Goal: Task Accomplishment & Management: Manage account settings

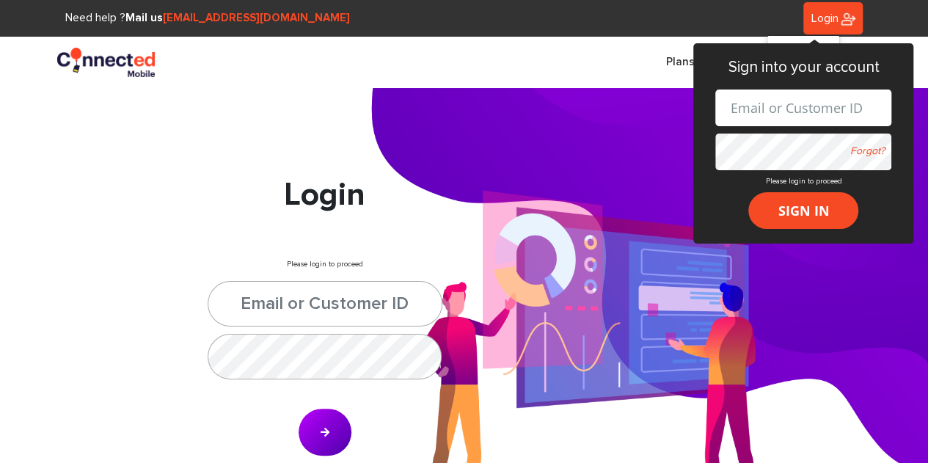
click at [787, 108] on input "text" at bounding box center [803, 107] width 176 height 37
type input "[EMAIL_ADDRESS][DOMAIN_NAME]"
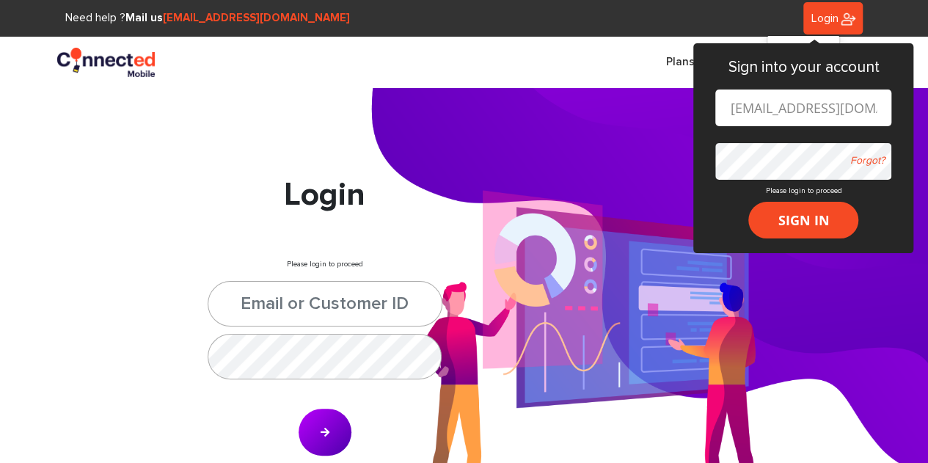
click at [748, 202] on button "SIGN IN" at bounding box center [803, 220] width 110 height 37
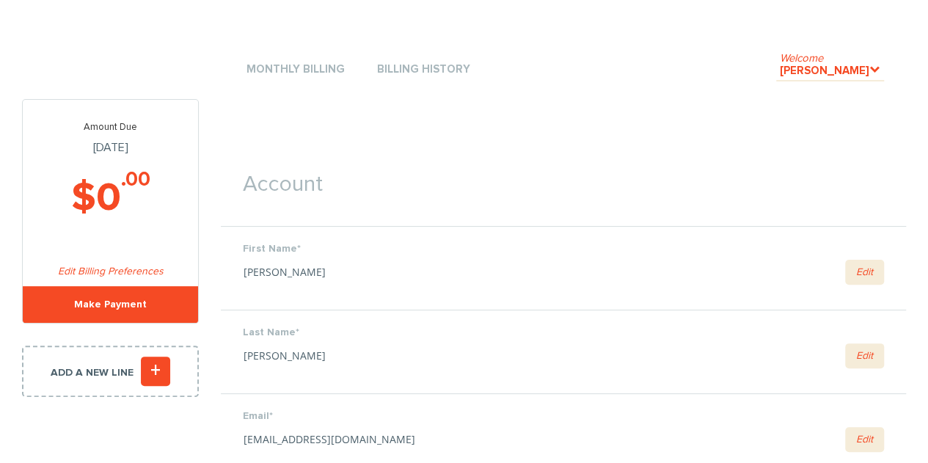
scroll to position [29, 0]
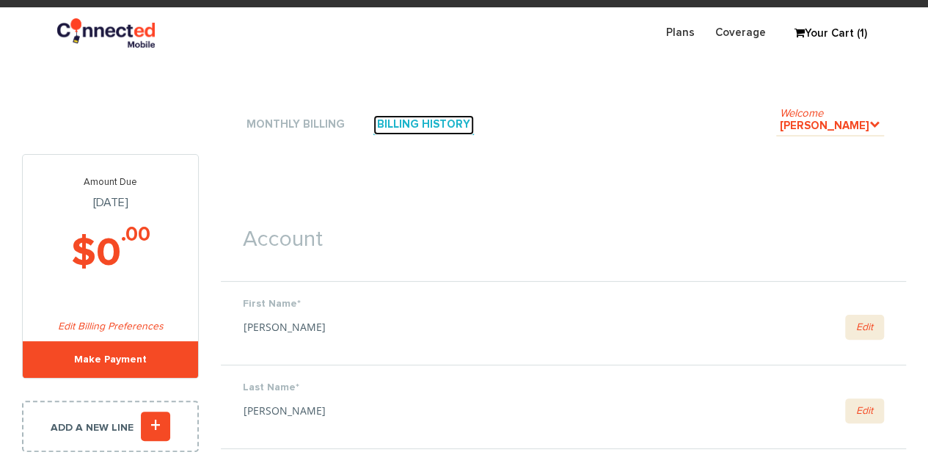
click at [373, 131] on link "Billing History" at bounding box center [423, 125] width 100 height 20
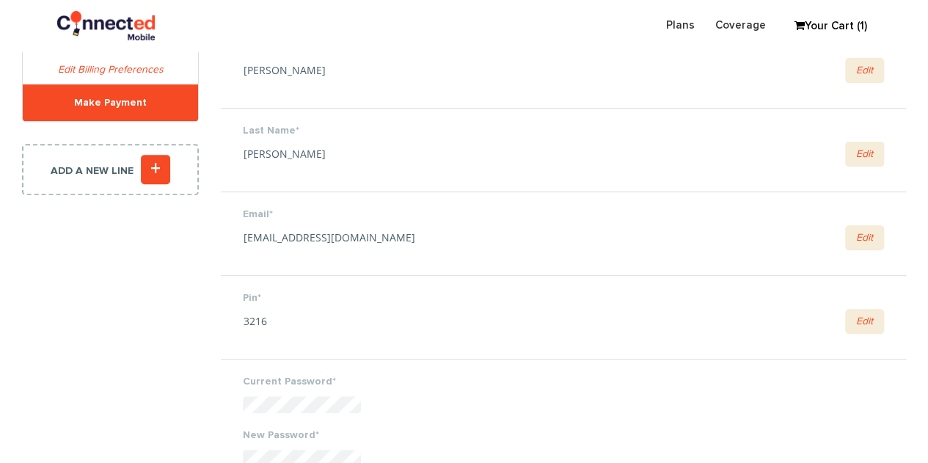
scroll to position [257, 0]
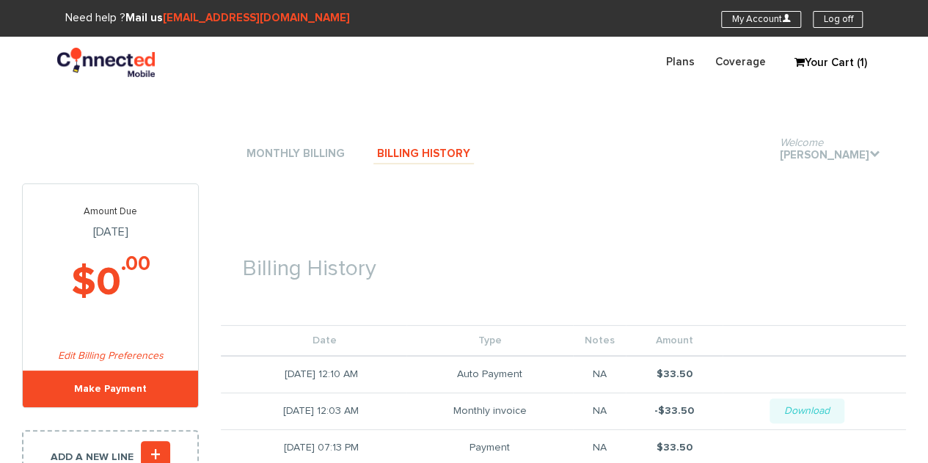
click at [308, 142] on li "Monthly Billing" at bounding box center [296, 154] width 106 height 44
click at [299, 151] on link "Monthly Billing" at bounding box center [296, 154] width 106 height 20
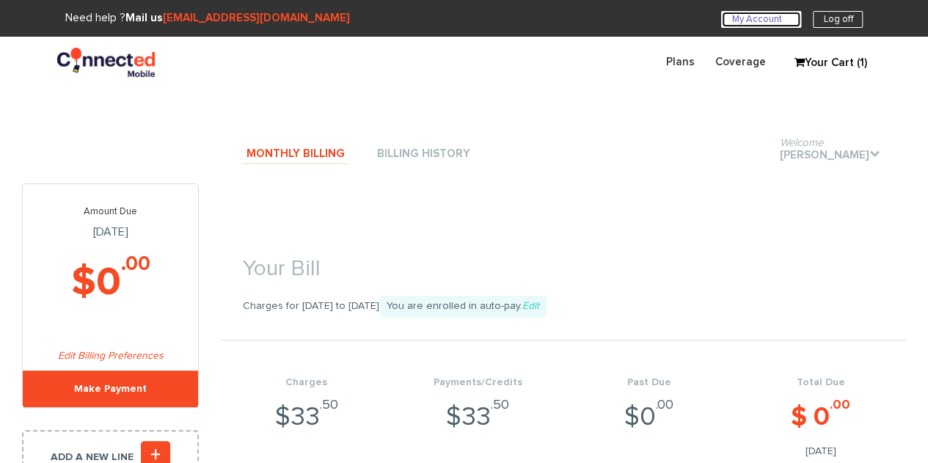
click at [738, 20] on link "My Account U" at bounding box center [761, 19] width 80 height 17
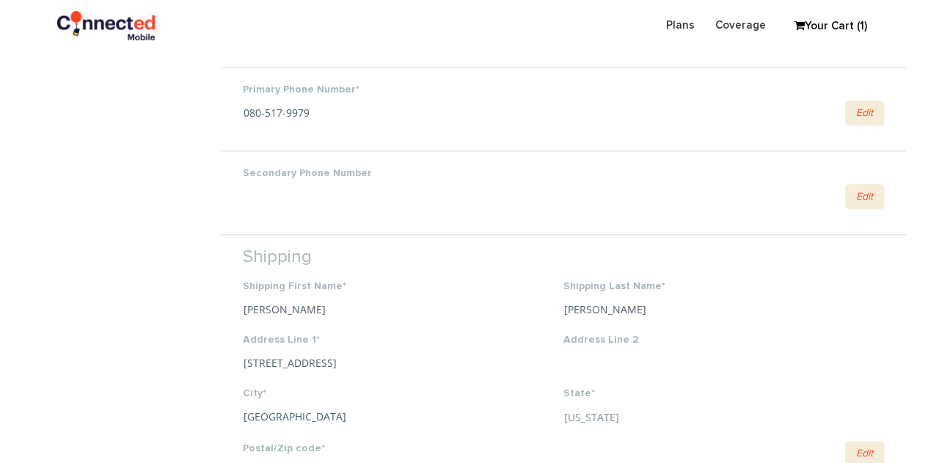
scroll to position [716, 0]
